Goal: Task Accomplishment & Management: Manage account settings

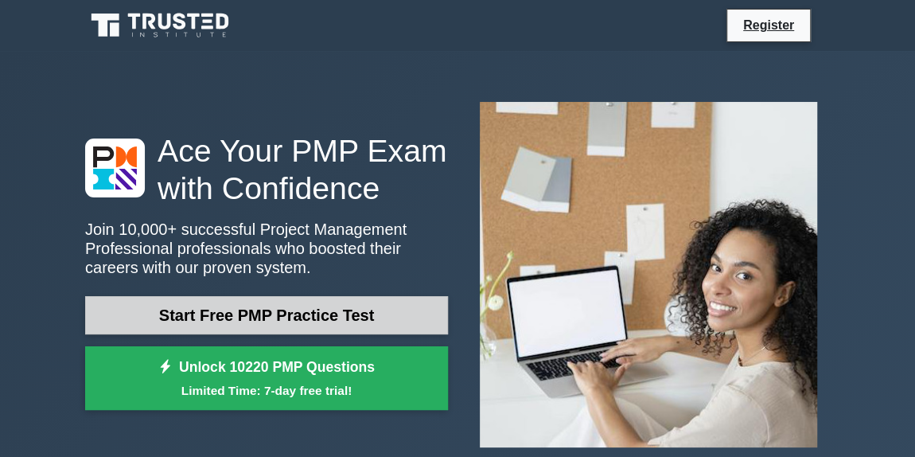
click at [362, 320] on link "Start Free PMP Practice Test" at bounding box center [266, 315] width 363 height 38
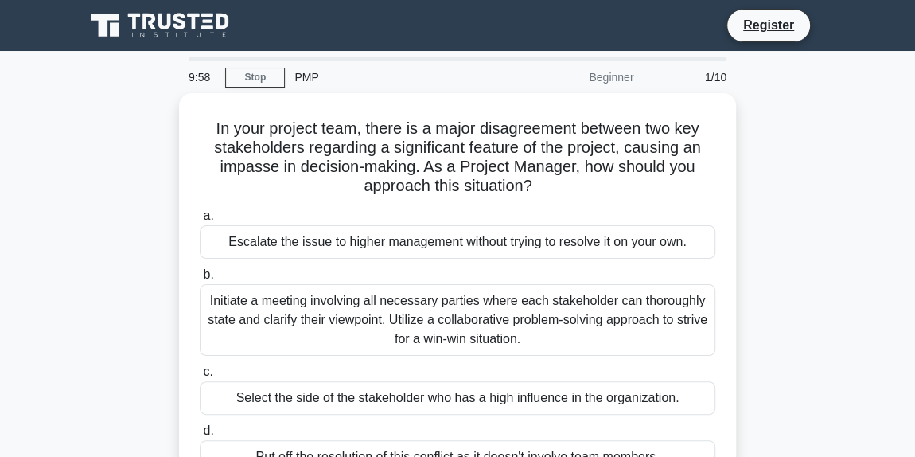
click at [135, 29] on icon at bounding box center [161, 25] width 153 height 30
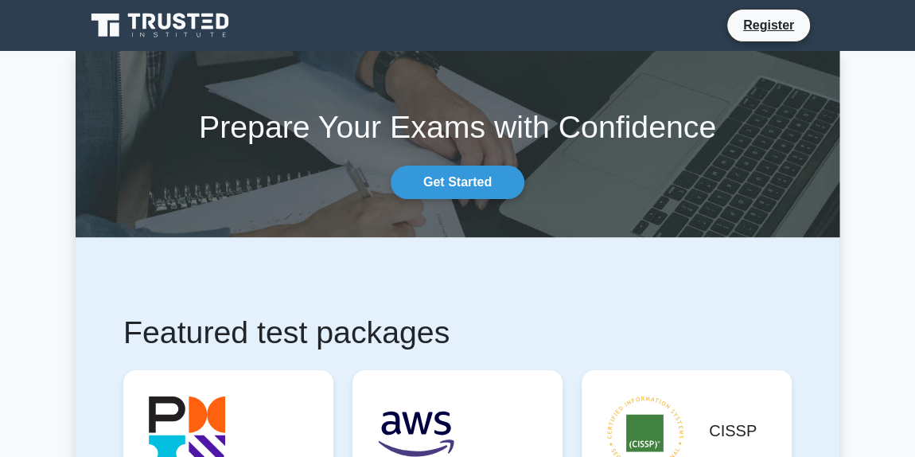
click at [754, 45] on nav "Register" at bounding box center [457, 25] width 915 height 51
click at [767, 25] on link "Register" at bounding box center [769, 25] width 70 height 20
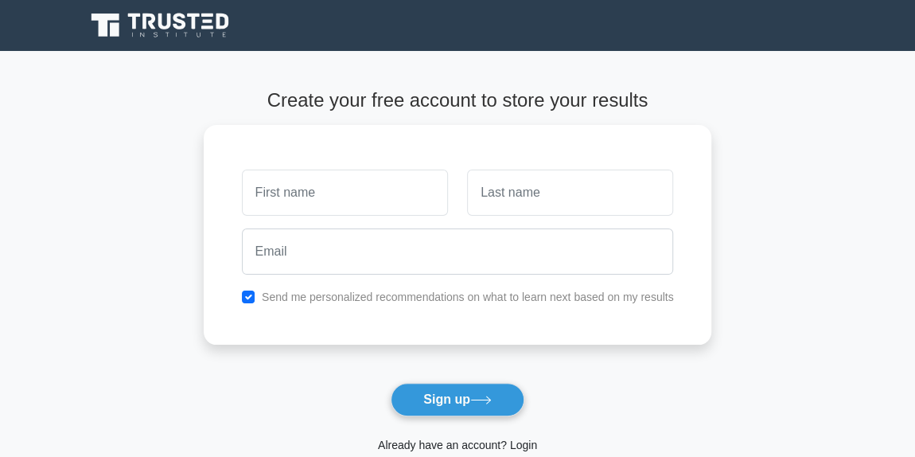
click at [502, 447] on link "Already have an account? Login" at bounding box center [457, 444] width 159 height 13
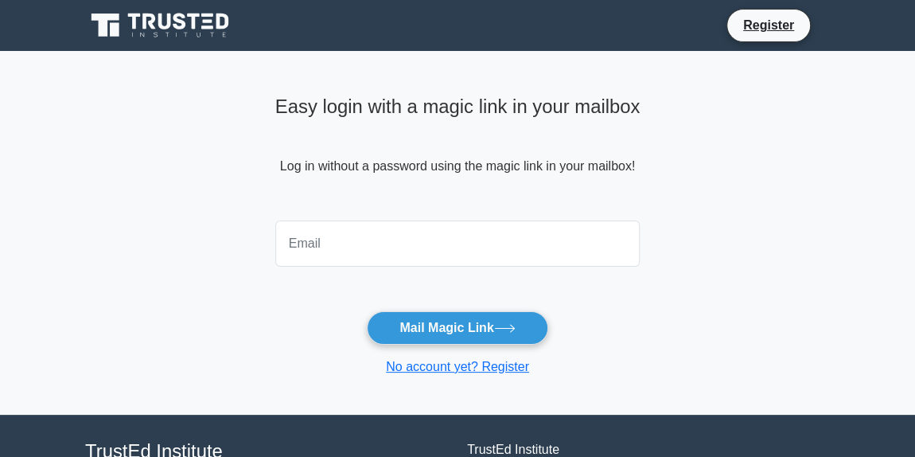
click at [467, 243] on input "email" at bounding box center [457, 243] width 365 height 46
type input "[PERSON_NAME][EMAIL_ADDRESS][DOMAIN_NAME]"
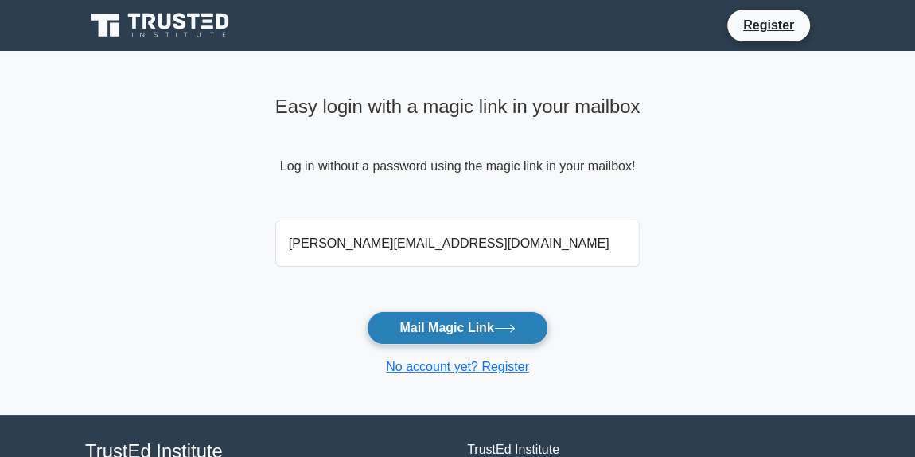
click at [462, 325] on button "Mail Magic Link" at bounding box center [457, 327] width 181 height 33
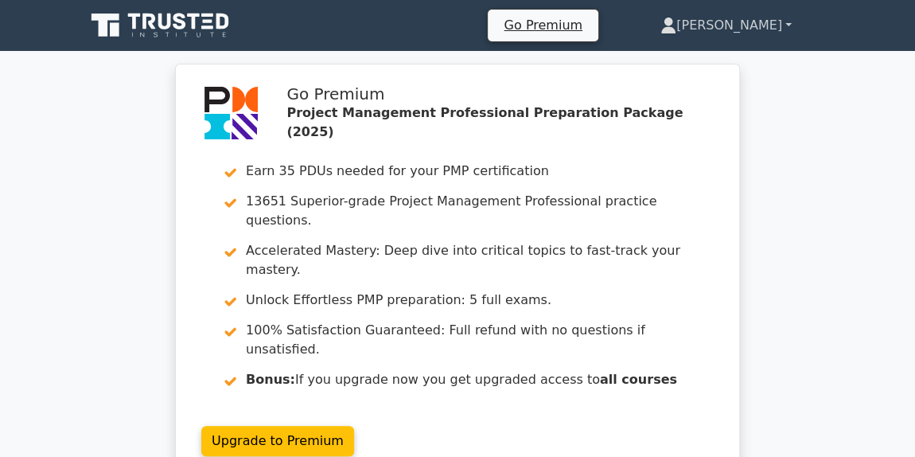
click at [774, 33] on link "[PERSON_NAME]" at bounding box center [726, 26] width 208 height 32
click at [749, 64] on link "Profile" at bounding box center [686, 62] width 126 height 25
